Goal: Find specific page/section: Find specific page/section

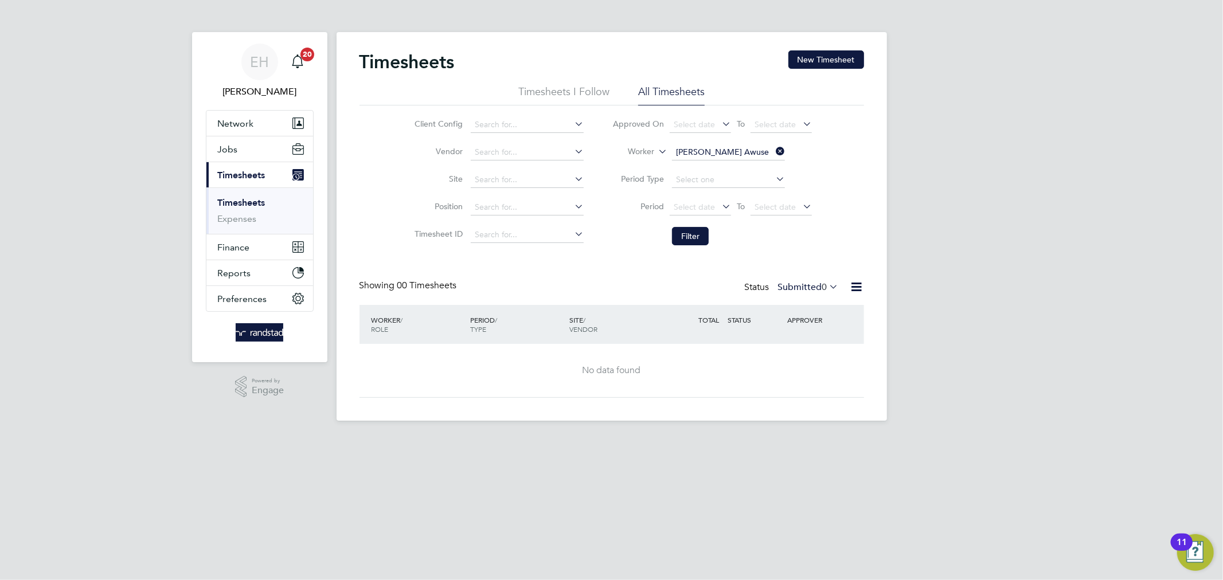
click at [656, 148] on icon at bounding box center [656, 148] width 0 height 10
click at [697, 156] on input "[PERSON_NAME] Awuse" at bounding box center [728, 152] width 113 height 16
click at [697, 156] on input at bounding box center [728, 152] width 113 height 16
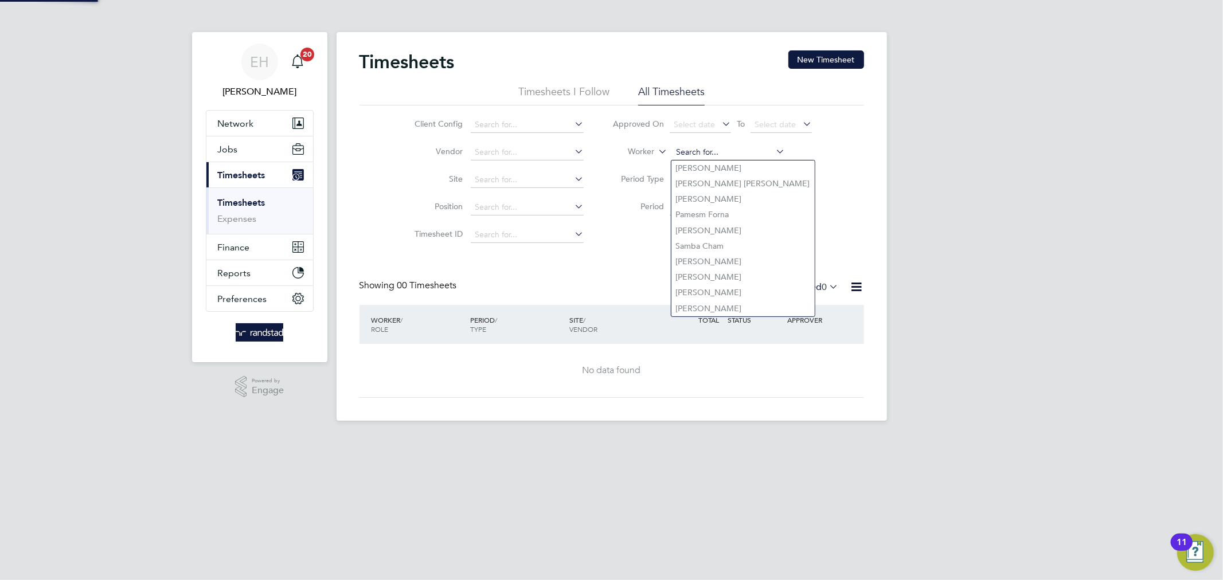
click at [697, 156] on input at bounding box center [728, 152] width 113 height 16
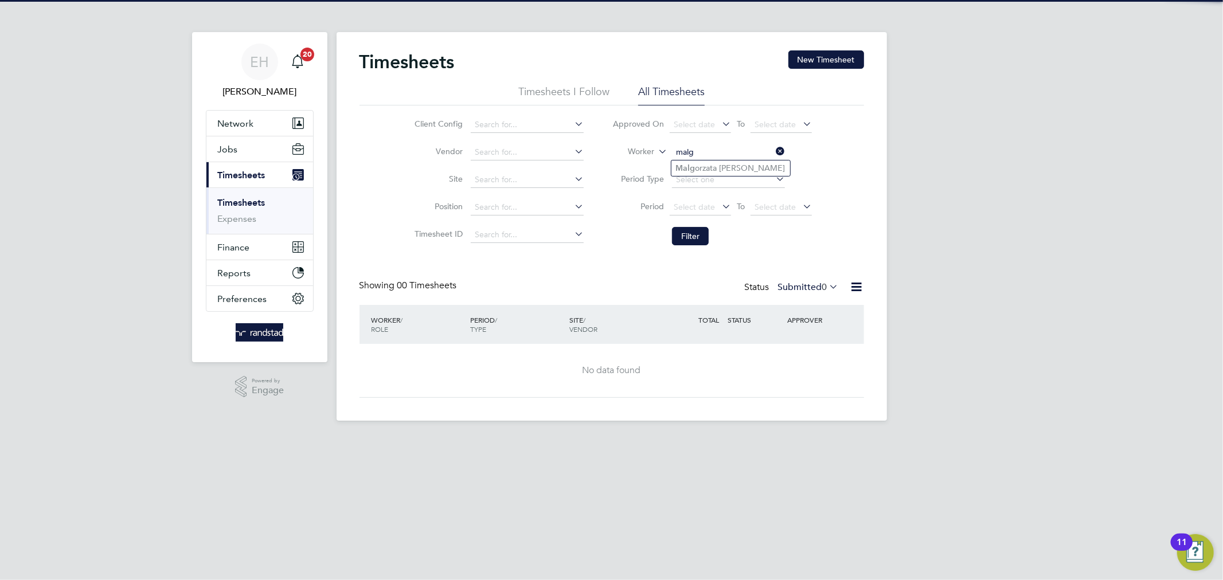
click at [697, 155] on input "malg" at bounding box center [728, 152] width 113 height 16
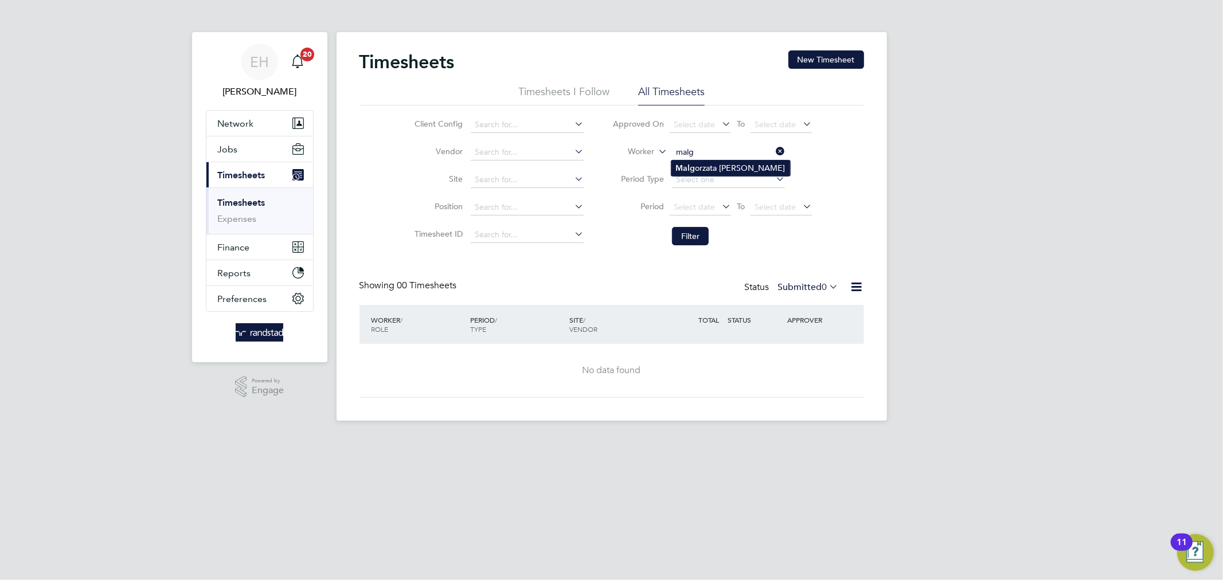
click at [700, 170] on li "Malg orzata [PERSON_NAME]" at bounding box center [730, 167] width 119 height 15
type input "[PERSON_NAME]"
click at [695, 235] on button "Filter" at bounding box center [690, 236] width 37 height 18
click at [673, 232] on button "Filter" at bounding box center [690, 236] width 37 height 18
click at [677, 235] on button "Filter" at bounding box center [690, 236] width 37 height 18
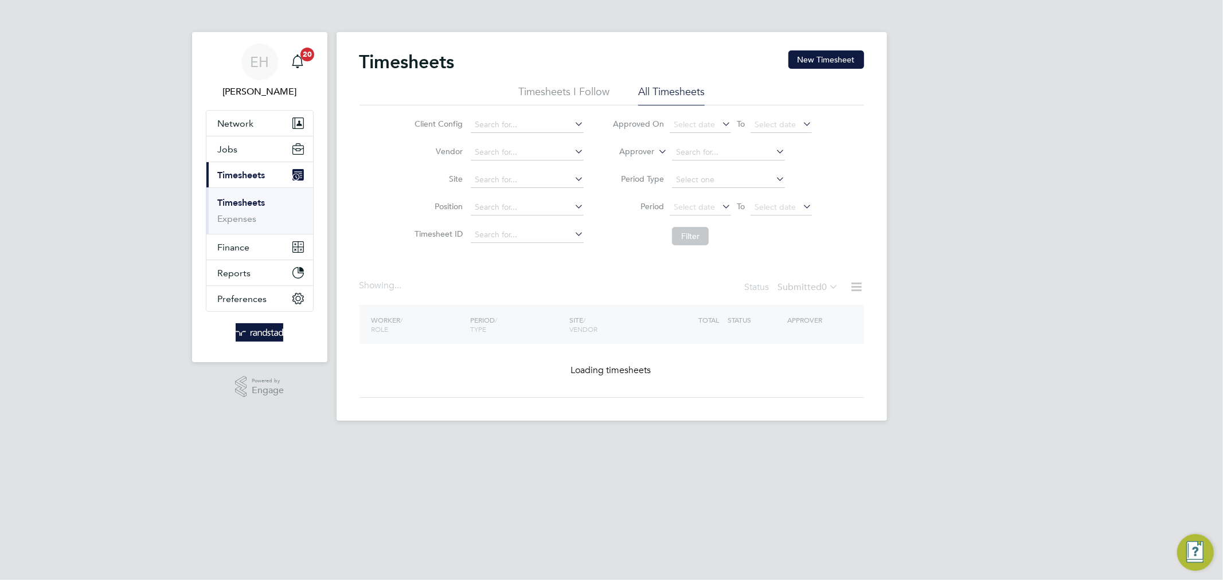
click at [656, 154] on icon at bounding box center [656, 148] width 0 height 10
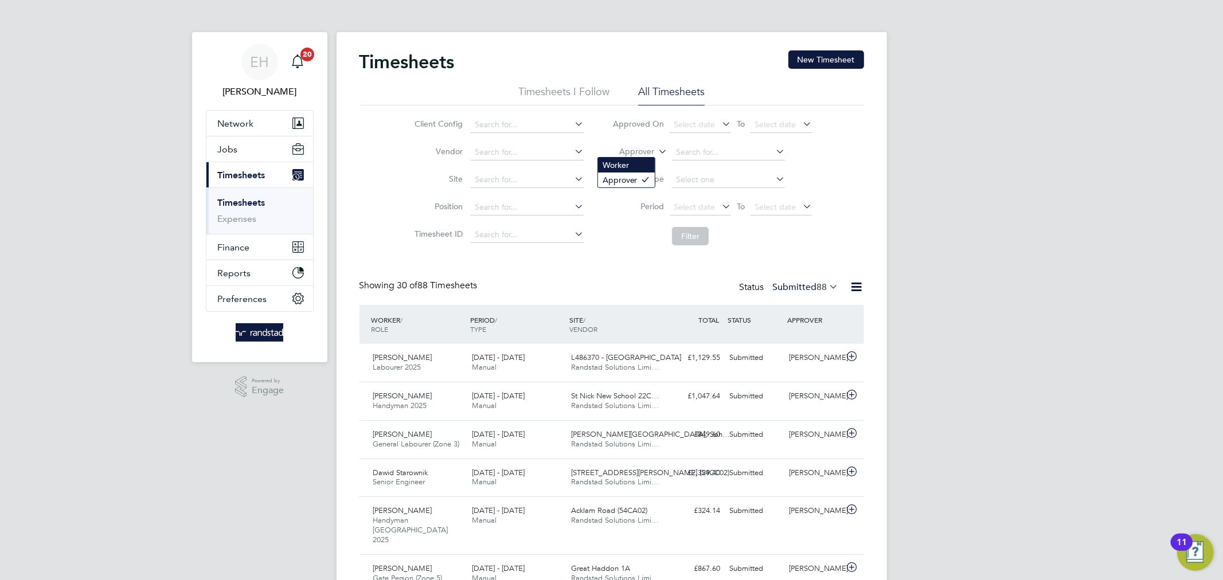
click at [648, 160] on li "Worker" at bounding box center [626, 165] width 57 height 15
click at [554, 85] on li "Timesheets I Follow" at bounding box center [563, 95] width 91 height 21
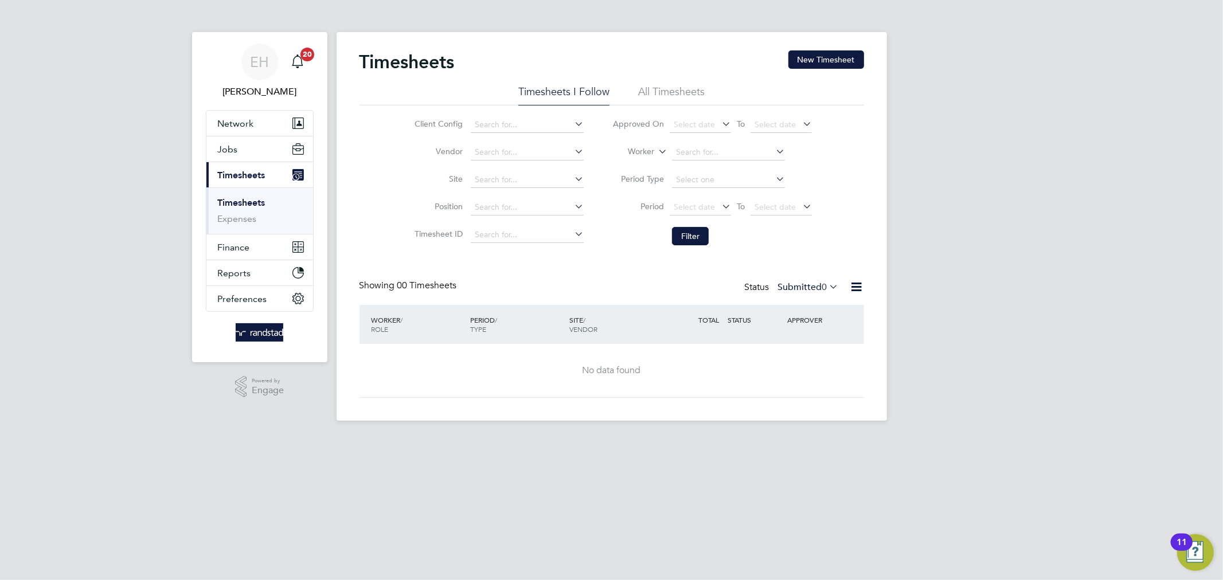
click at [656, 150] on icon at bounding box center [656, 148] width 0 height 10
click at [668, 87] on li "All Timesheets" at bounding box center [671, 95] width 66 height 21
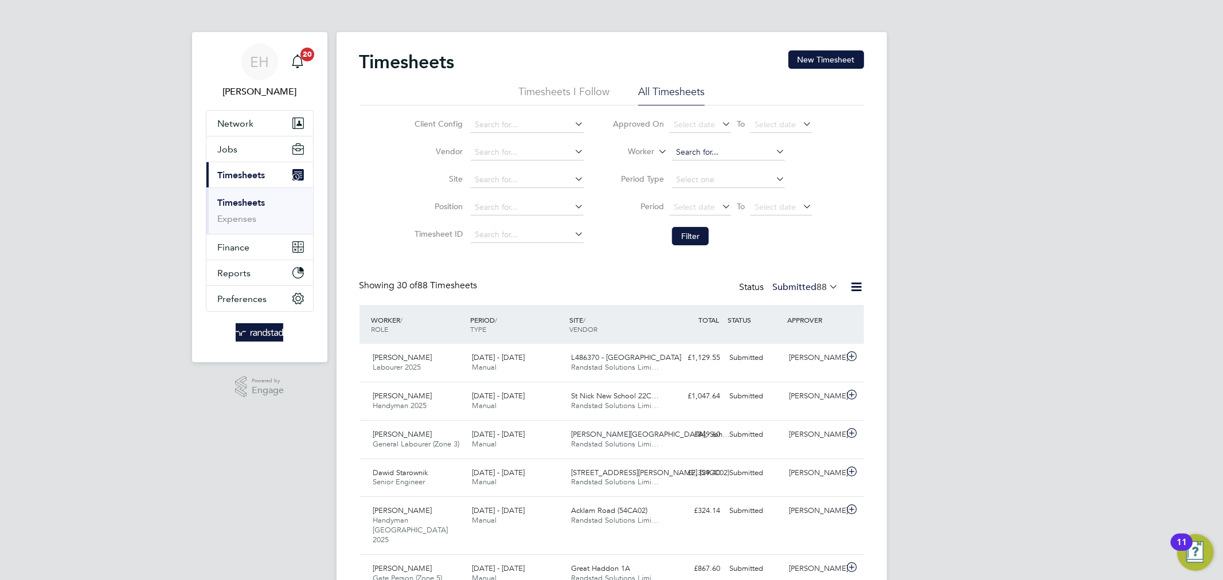
click at [684, 153] on input at bounding box center [728, 152] width 113 height 16
click at [690, 171] on b "Malg" at bounding box center [685, 168] width 19 height 10
type input "[PERSON_NAME]"
click at [691, 230] on button "Filter" at bounding box center [690, 236] width 37 height 18
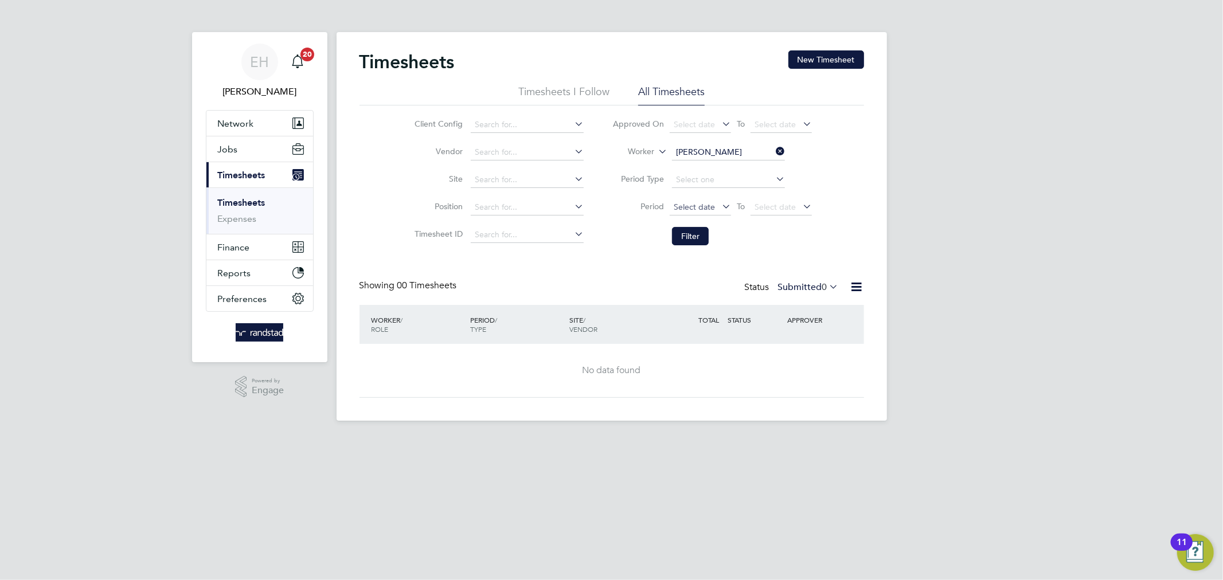
click at [687, 202] on span "Select date" at bounding box center [693, 207] width 41 height 10
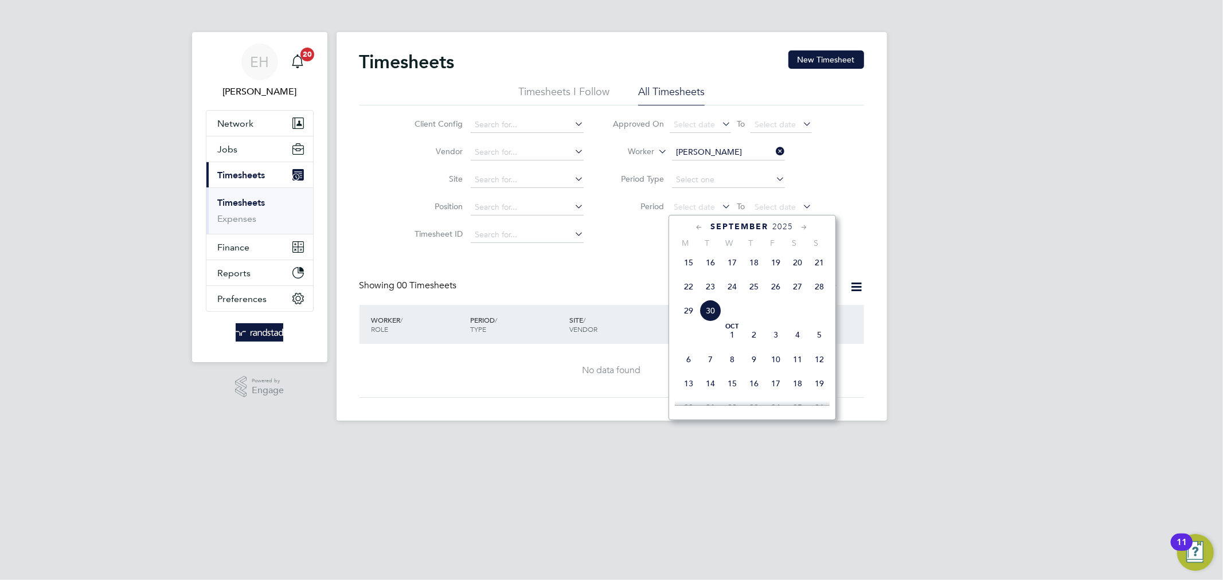
click at [684, 288] on span "22" at bounding box center [688, 287] width 22 height 22
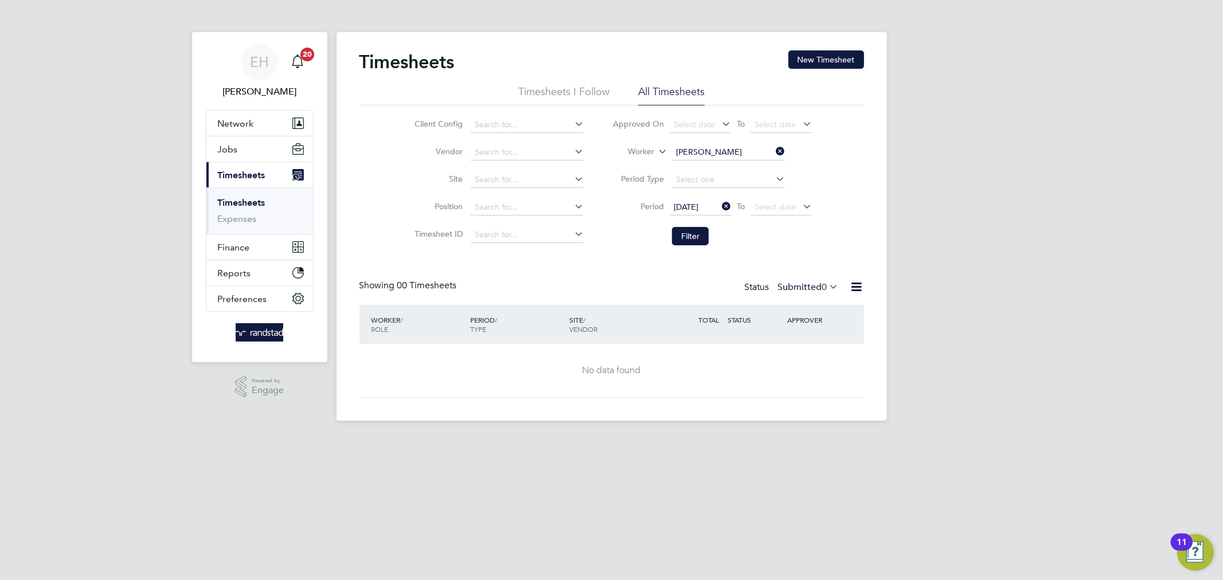
click at [800, 210] on icon at bounding box center [800, 206] width 0 height 16
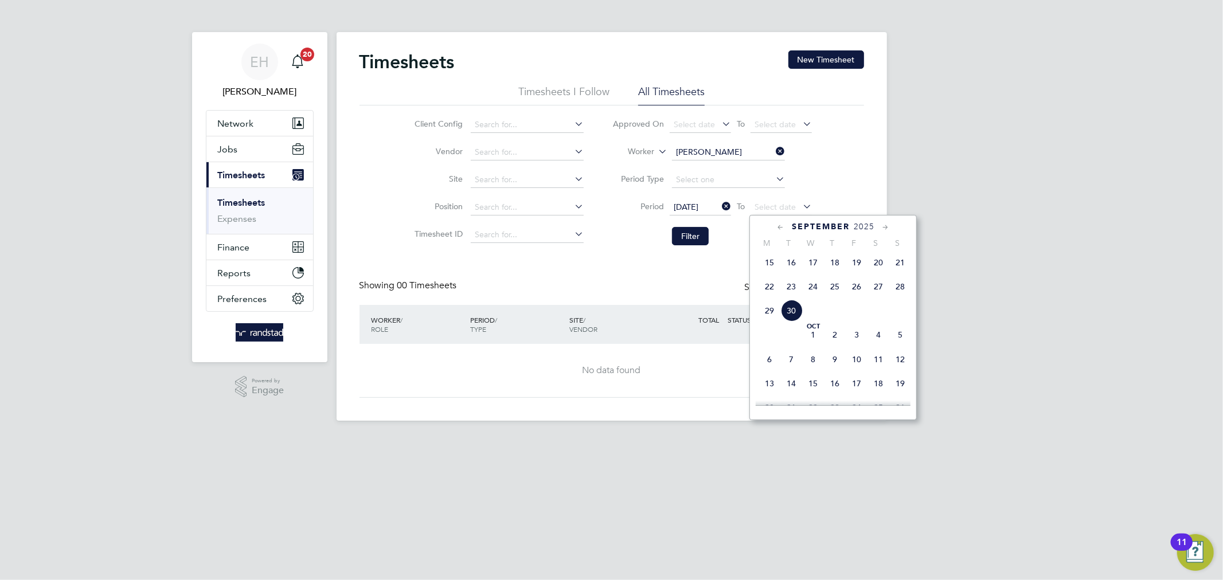
click at [793, 312] on span "30" at bounding box center [791, 311] width 22 height 22
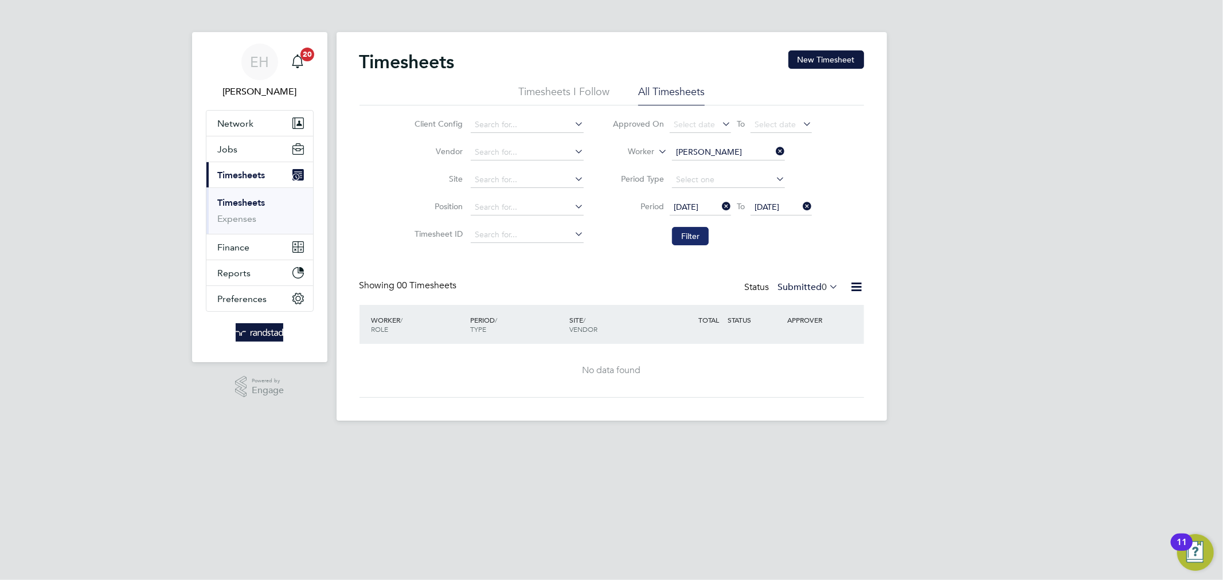
click at [695, 229] on button "Filter" at bounding box center [690, 236] width 37 height 18
click at [571, 92] on li "Timesheets I Follow" at bounding box center [563, 95] width 91 height 21
click at [698, 204] on span "22 Sep 2025" at bounding box center [685, 207] width 25 height 10
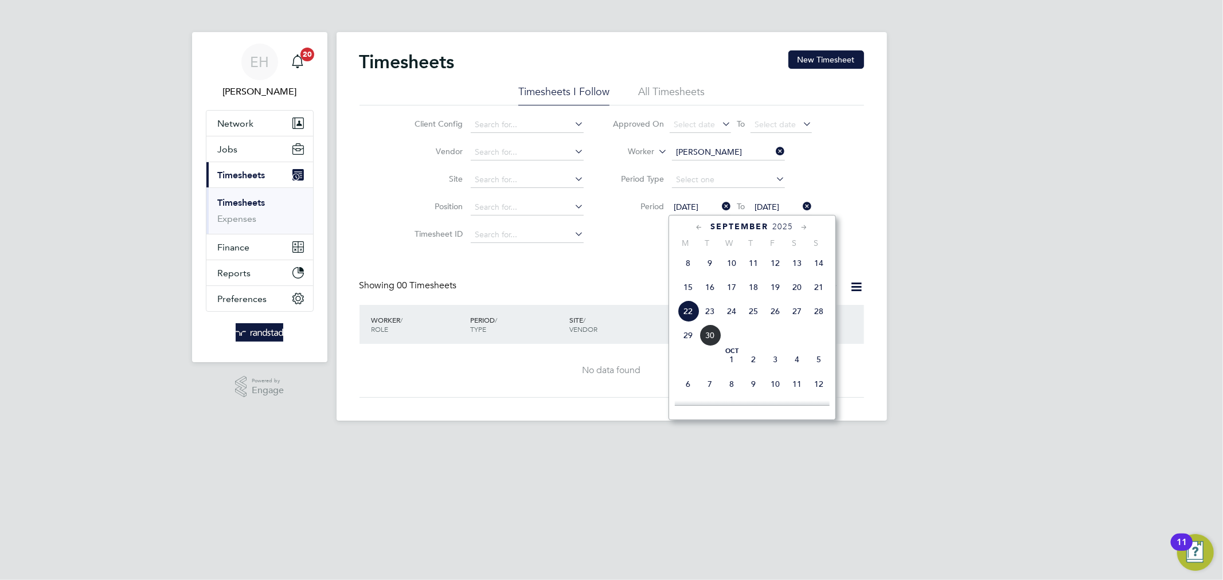
click at [719, 201] on icon at bounding box center [719, 206] width 0 height 16
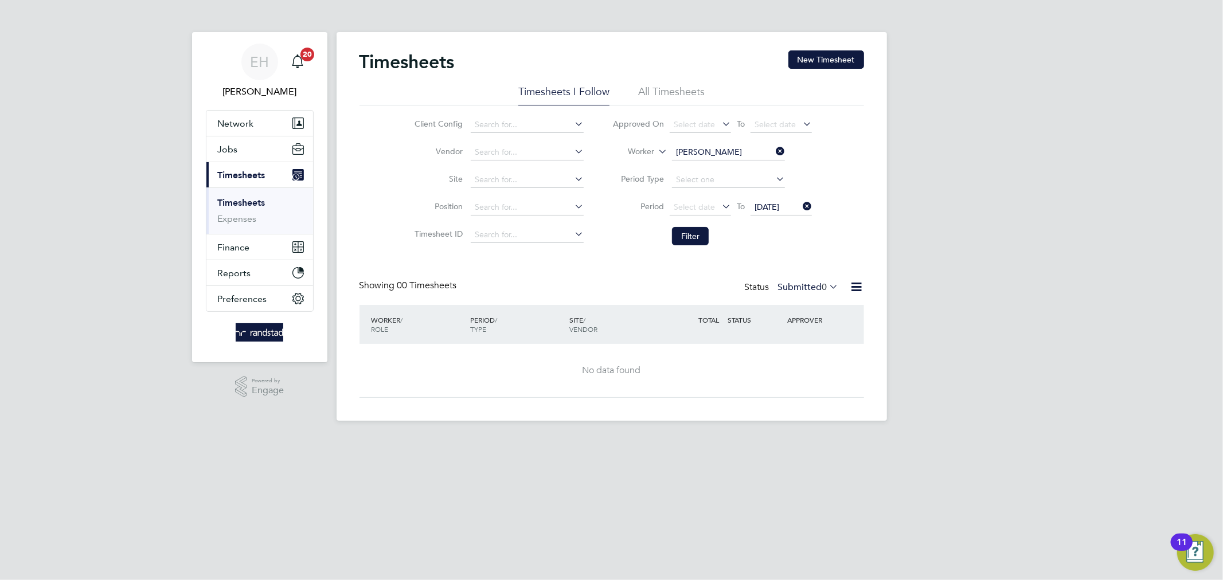
click at [800, 203] on icon at bounding box center [800, 206] width 0 height 16
click at [700, 226] on li "Filter" at bounding box center [712, 236] width 228 height 30
click at [699, 234] on button "Filter" at bounding box center [690, 236] width 37 height 18
click at [671, 83] on div "Timesheets New Timesheet" at bounding box center [611, 67] width 504 height 34
click at [669, 91] on li "All Timesheets" at bounding box center [671, 95] width 66 height 21
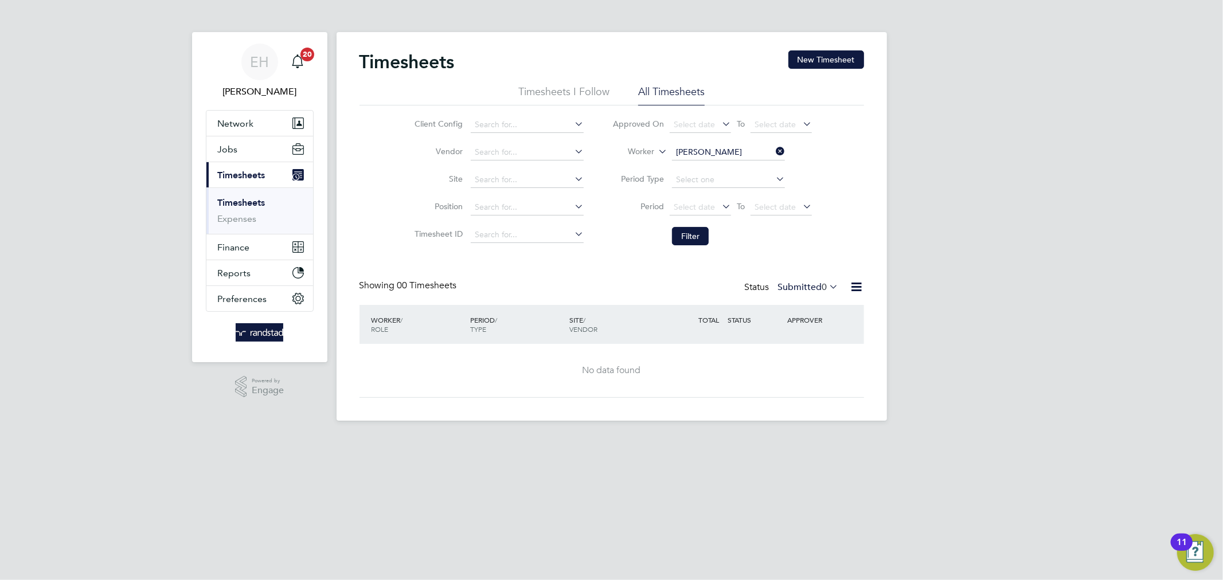
click at [773, 156] on icon at bounding box center [773, 151] width 0 height 16
click at [747, 150] on input at bounding box center [728, 152] width 113 height 16
click at [732, 163] on li "[PERSON_NAME]" at bounding box center [742, 167] width 143 height 15
type input "[PERSON_NAME]"
click at [696, 229] on button "Filter" at bounding box center [690, 236] width 37 height 18
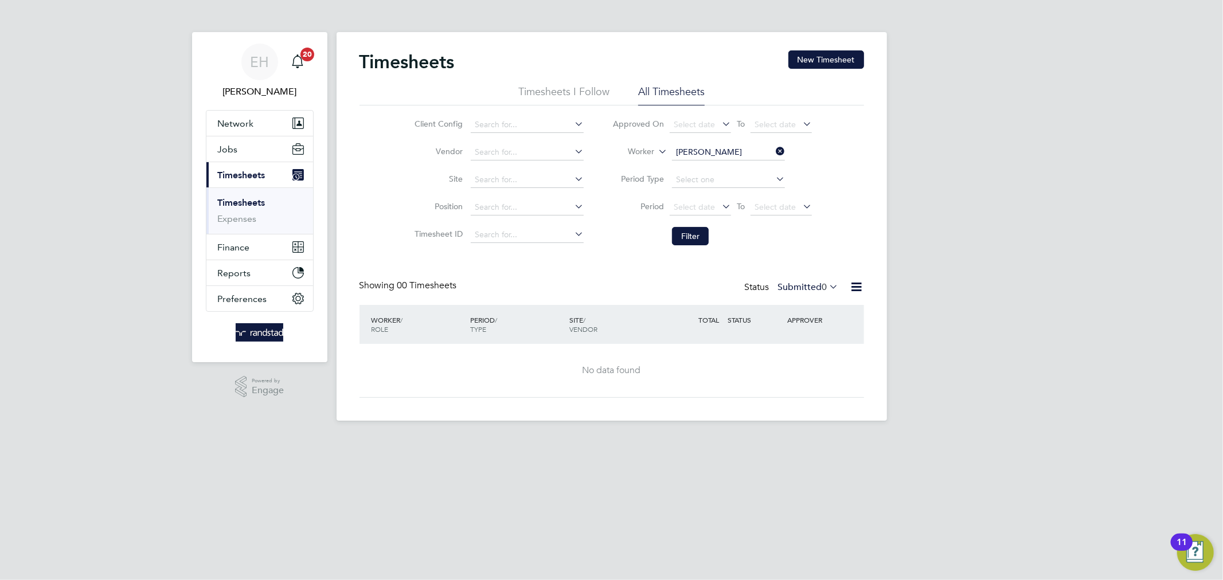
click at [773, 147] on icon at bounding box center [773, 151] width 0 height 16
click at [711, 147] on input at bounding box center [728, 152] width 113 height 16
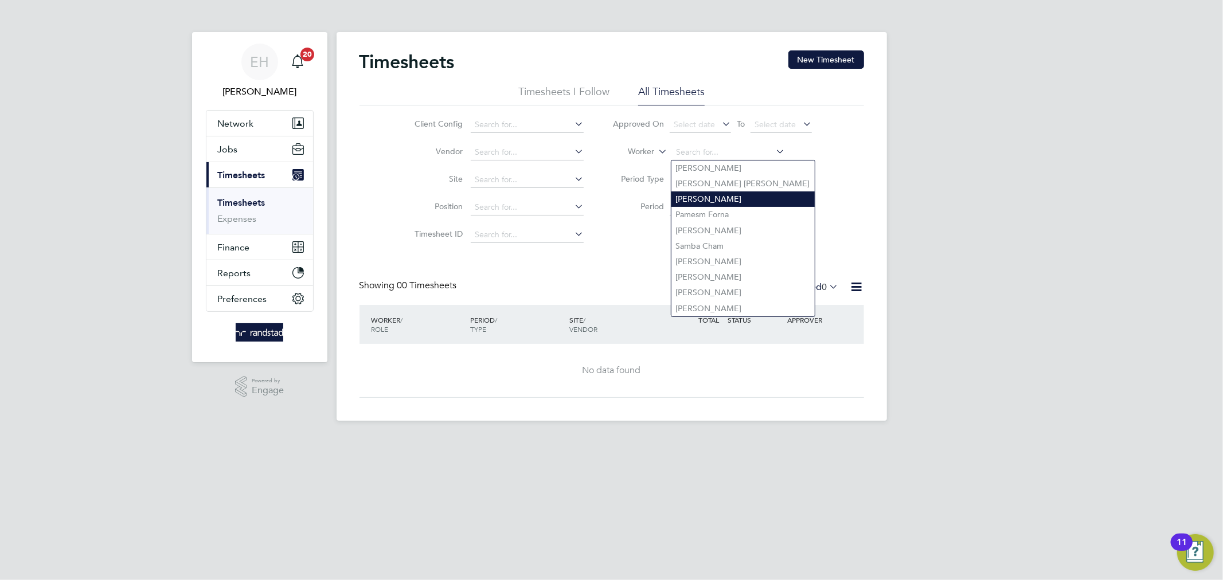
click at [709, 193] on li "[PERSON_NAME]" at bounding box center [742, 198] width 143 height 15
type input "[PERSON_NAME]"
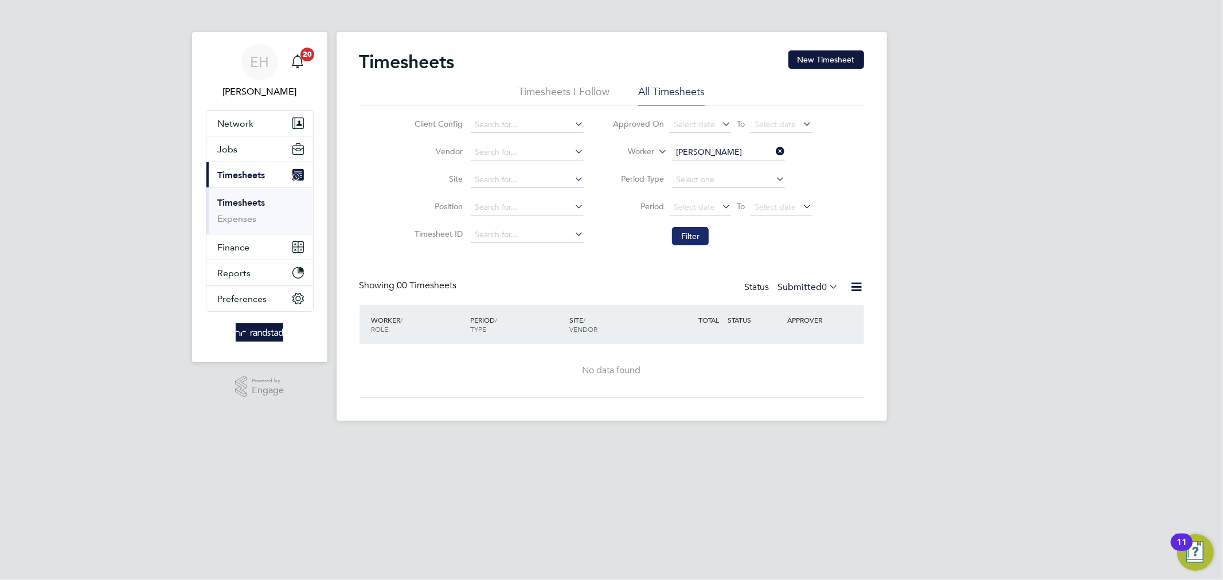
click at [692, 232] on button "Filter" at bounding box center [690, 236] width 37 height 18
click at [705, 151] on input "[PERSON_NAME]" at bounding box center [728, 152] width 113 height 16
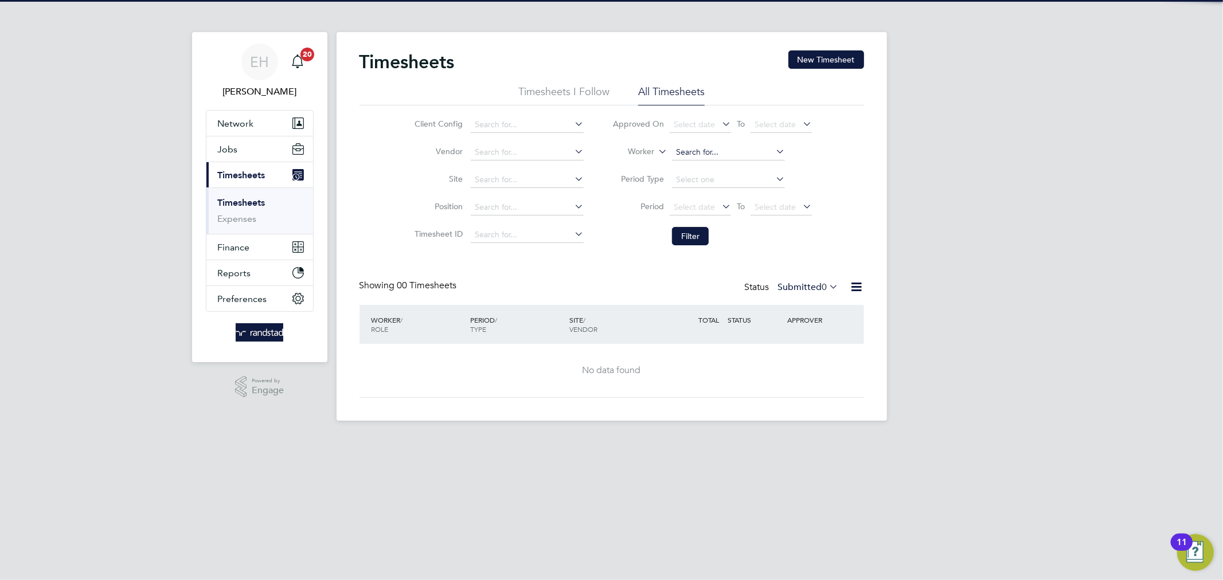
click at [705, 151] on input at bounding box center [728, 152] width 113 height 16
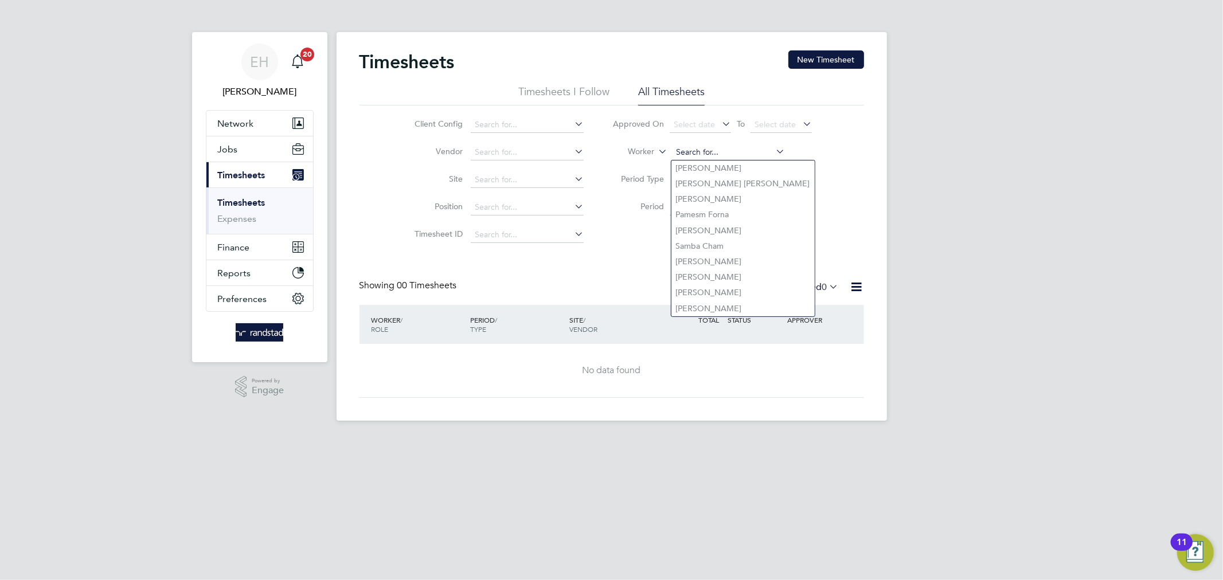
click at [705, 151] on input at bounding box center [728, 152] width 113 height 16
click at [711, 301] on li "[PERSON_NAME]" at bounding box center [742, 308] width 143 height 15
type input "[PERSON_NAME]"
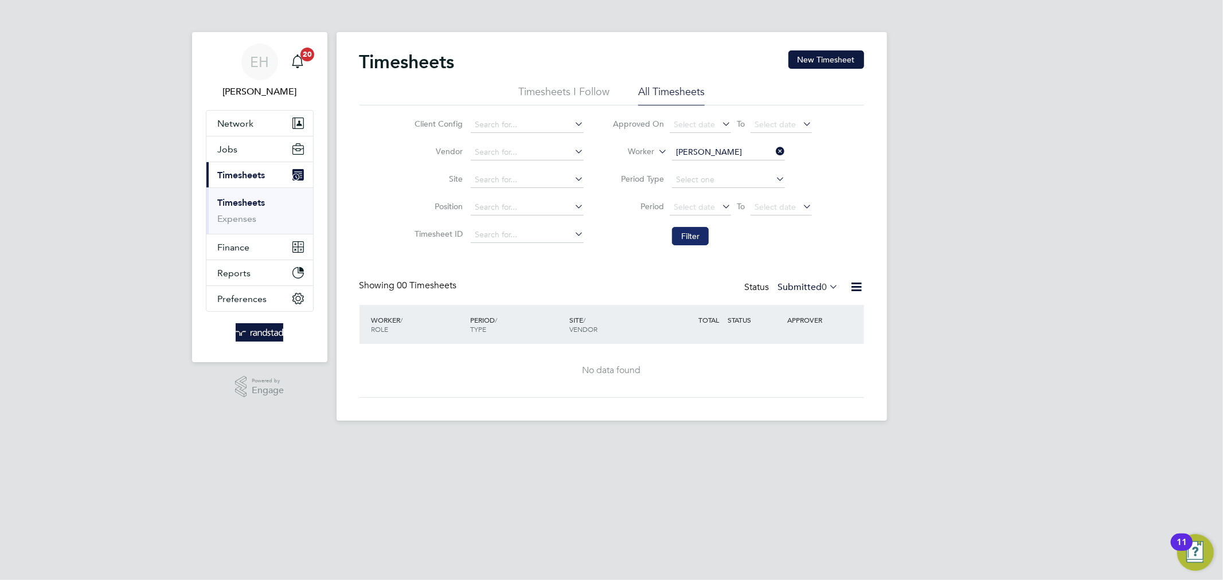
click at [684, 230] on button "Filter" at bounding box center [690, 236] width 37 height 18
